Goal: Find specific page/section: Find specific page/section

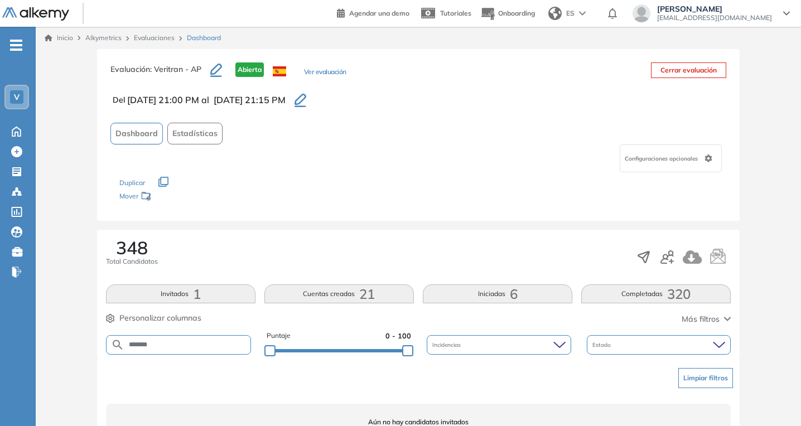
click at [205, 341] on input "*******" at bounding box center [187, 345] width 126 height 8
click at [161, 36] on link "Evaluaciones" at bounding box center [154, 37] width 41 height 8
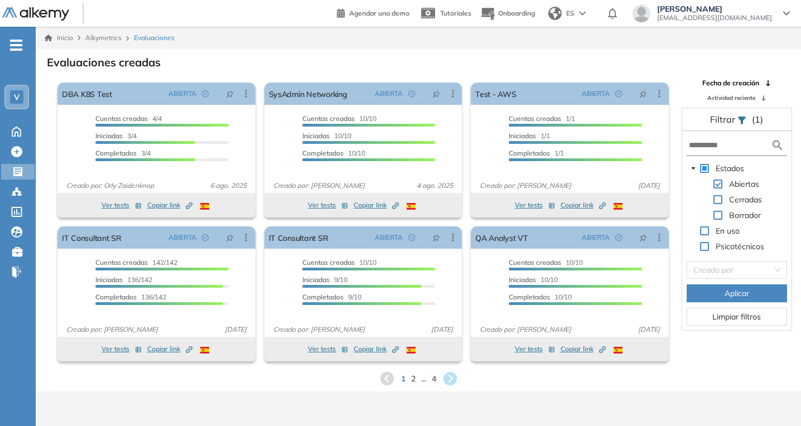
click at [422, 382] on span "..." at bounding box center [423, 379] width 5 height 12
click at [414, 380] on span "2" at bounding box center [412, 378] width 5 height 13
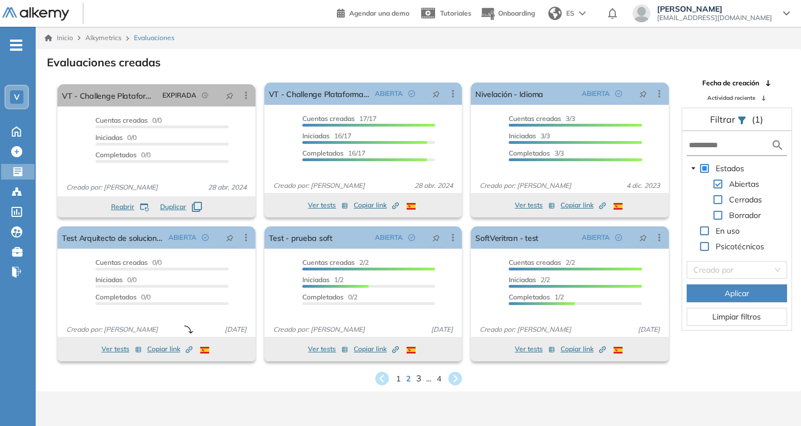
click at [417, 378] on span "3" at bounding box center [417, 378] width 5 height 13
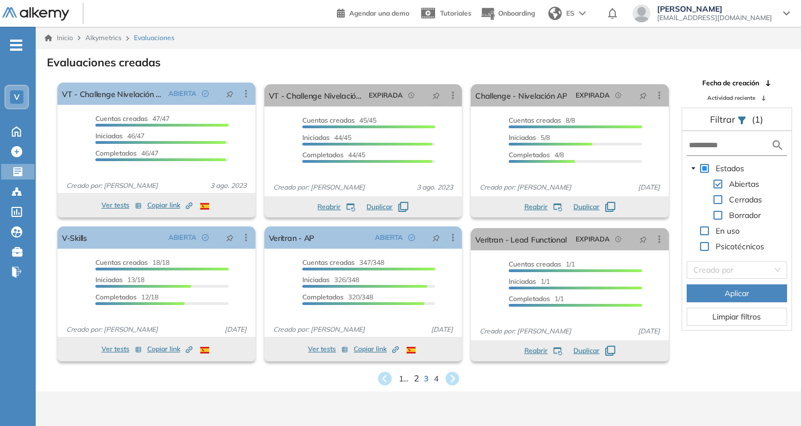
click at [416, 379] on span "2" at bounding box center [415, 378] width 5 height 13
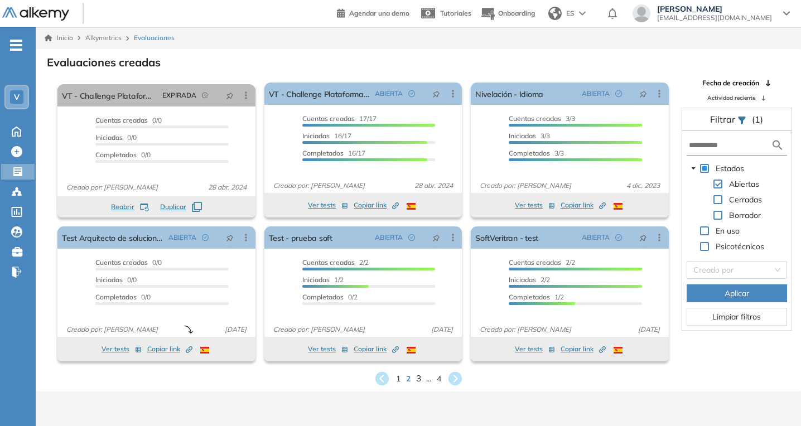
click at [418, 380] on span "3" at bounding box center [417, 378] width 5 height 13
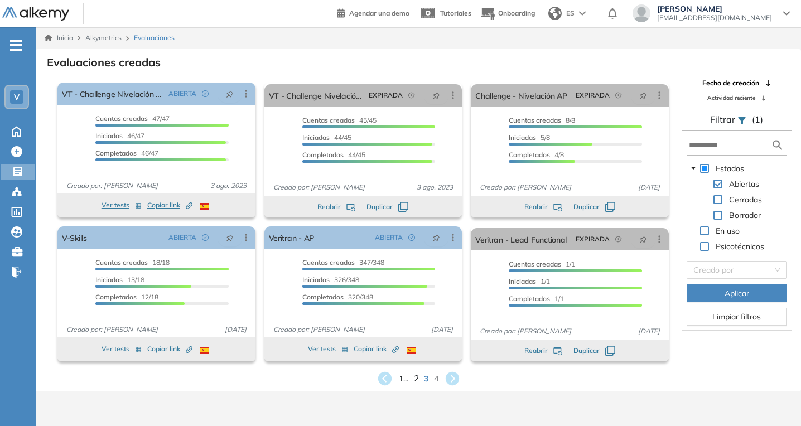
click at [414, 380] on span "2" at bounding box center [415, 378] width 5 height 13
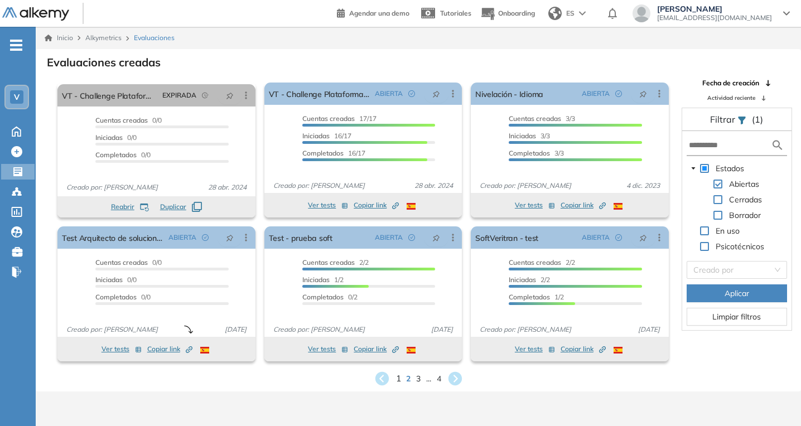
click at [398, 379] on span "1" at bounding box center [397, 378] width 5 height 13
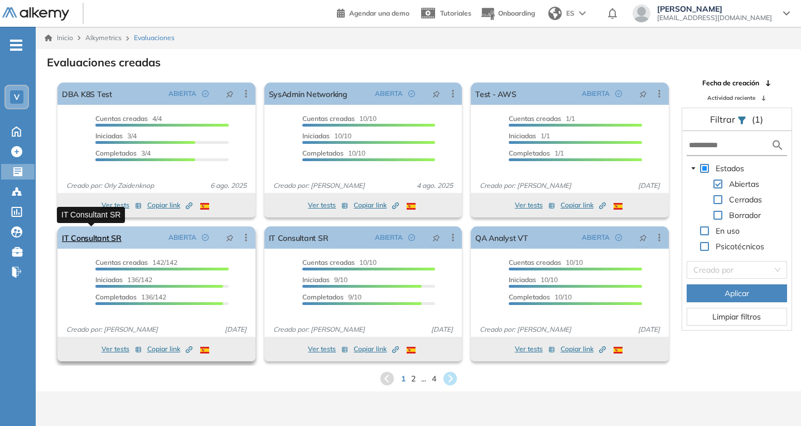
click at [106, 240] on link "IT Consultant SR" at bounding box center [92, 237] width 60 height 22
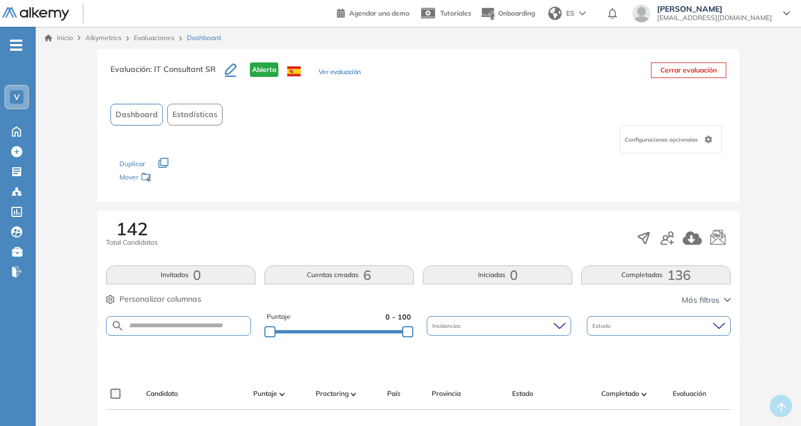
click at [171, 332] on form at bounding box center [178, 326] width 145 height 20
click at [171, 324] on input "text" at bounding box center [187, 326] width 126 height 8
type input "******"
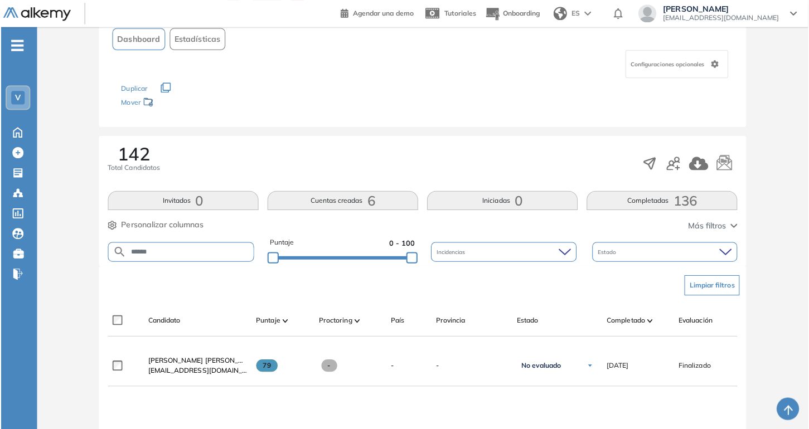
scroll to position [78, 0]
